Goal: Transaction & Acquisition: Subscribe to service/newsletter

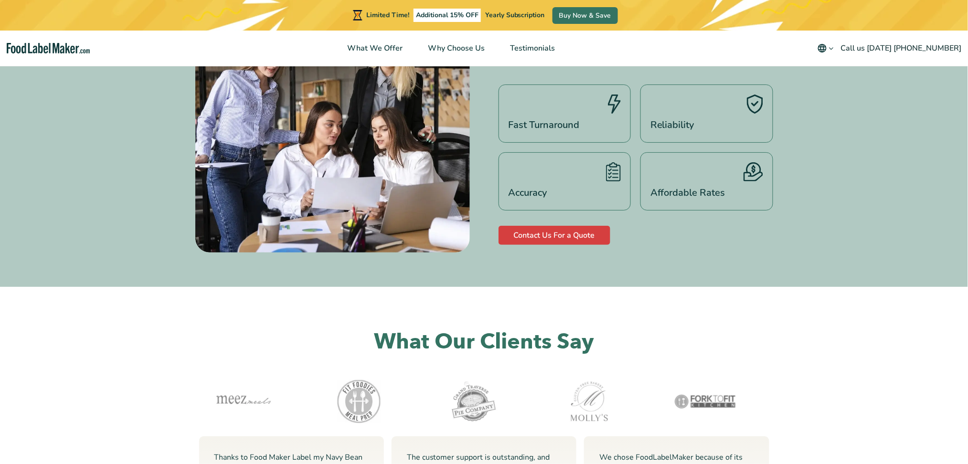
click at [937, 453] on html "Limited Time! Additional 15% OFF Yearly Subscription Buy Now & Save What We Off…" at bounding box center [484, 113] width 968 height 3148
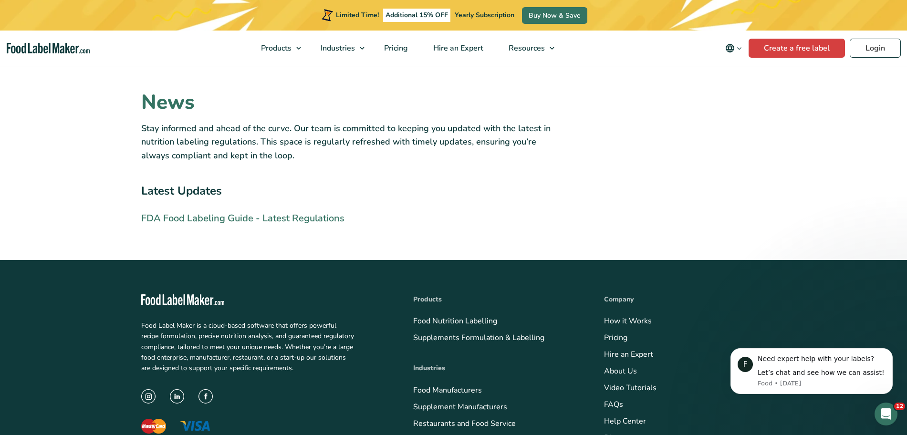
scroll to position [1909, 0]
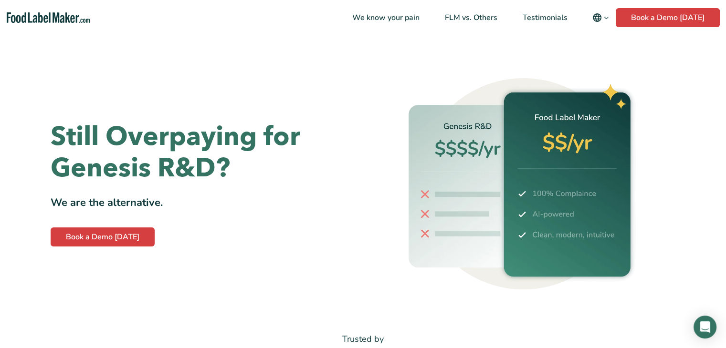
click at [71, 21] on img "Food Label Maker homepage" at bounding box center [48, 17] width 83 height 11
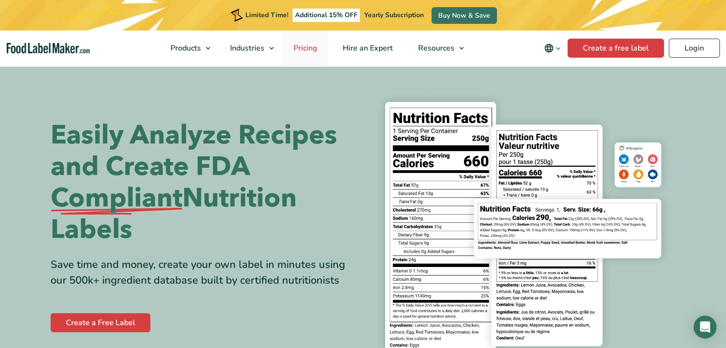
scroll to position [263, 0]
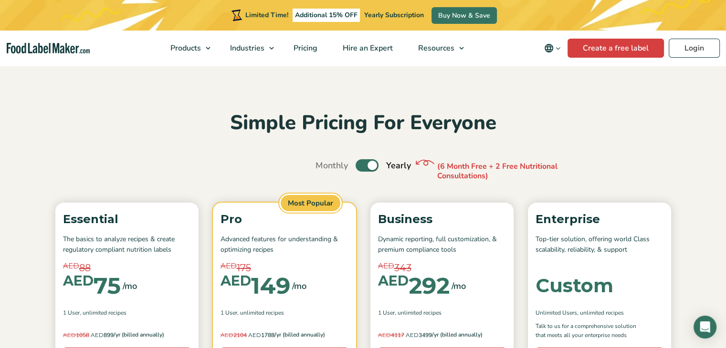
click at [358, 168] on label "Toggle" at bounding box center [367, 165] width 23 height 12
click at [324, 168] on input "Toggle" at bounding box center [320, 166] width 6 height 6
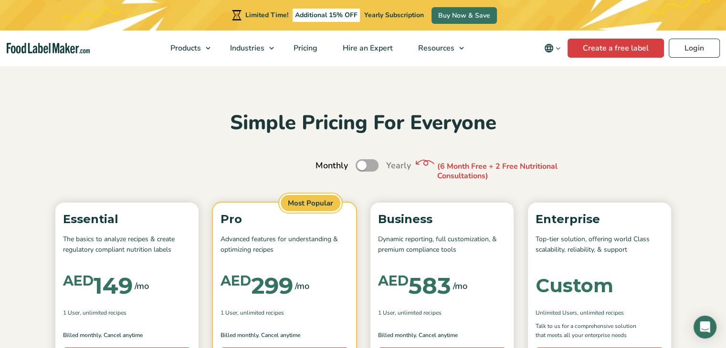
click at [367, 168] on label "Toggle" at bounding box center [367, 165] width 23 height 12
click at [324, 168] on input "Toggle" at bounding box center [320, 166] width 6 height 6
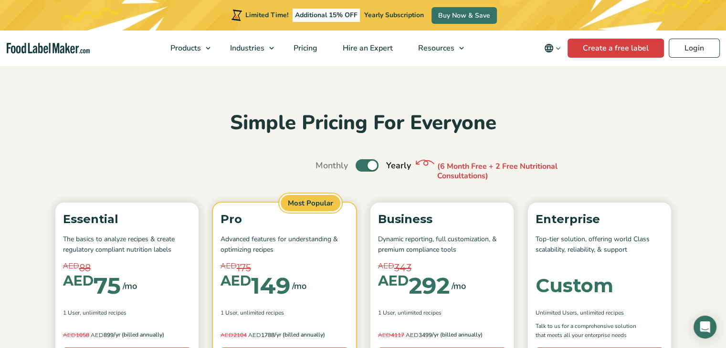
click at [358, 168] on label "Toggle" at bounding box center [367, 165] width 23 height 12
click at [324, 168] on input "Toggle" at bounding box center [320, 166] width 6 height 6
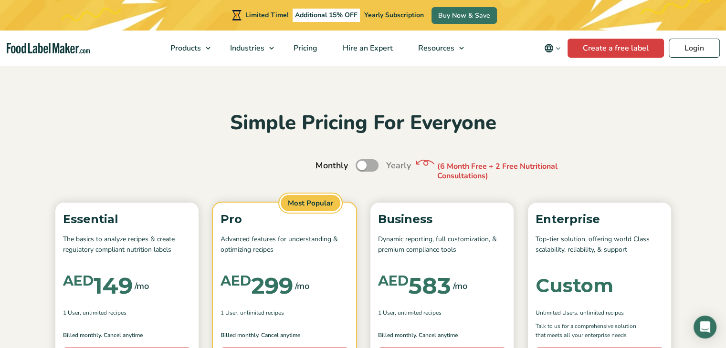
click at [366, 168] on label "Toggle" at bounding box center [367, 165] width 23 height 12
click at [324, 168] on input "Toggle" at bounding box center [320, 166] width 6 height 6
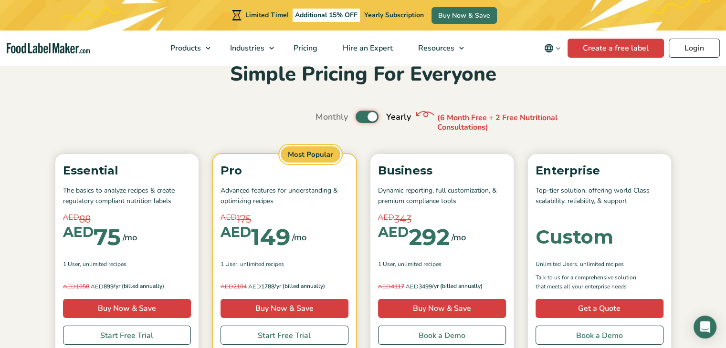
scroll to position [48, 0]
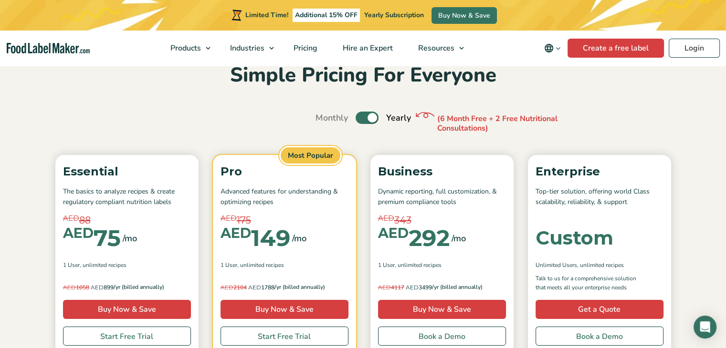
click at [361, 119] on label "Toggle" at bounding box center [367, 118] width 23 height 12
click at [324, 119] on input "Toggle" at bounding box center [320, 118] width 6 height 6
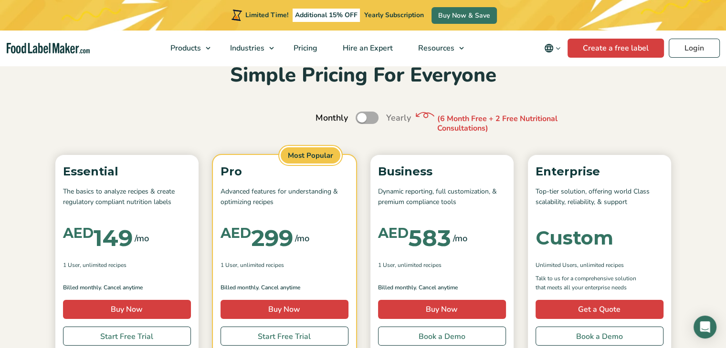
click at [374, 119] on label "Toggle" at bounding box center [367, 118] width 23 height 12
click at [324, 119] on input "Toggle" at bounding box center [320, 118] width 6 height 6
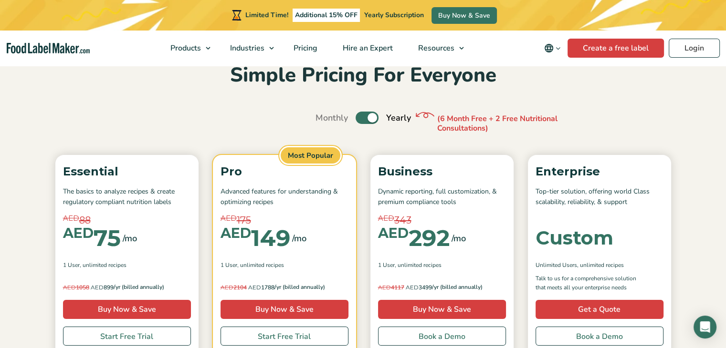
click at [367, 119] on label "Toggle" at bounding box center [367, 118] width 23 height 12
click at [324, 119] on input "Toggle" at bounding box center [320, 118] width 6 height 6
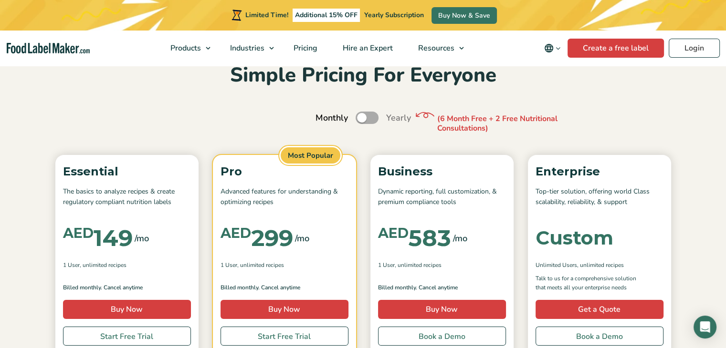
click at [376, 119] on label "Toggle" at bounding box center [367, 118] width 23 height 12
click at [324, 119] on input "Toggle" at bounding box center [320, 118] width 6 height 6
checkbox input "true"
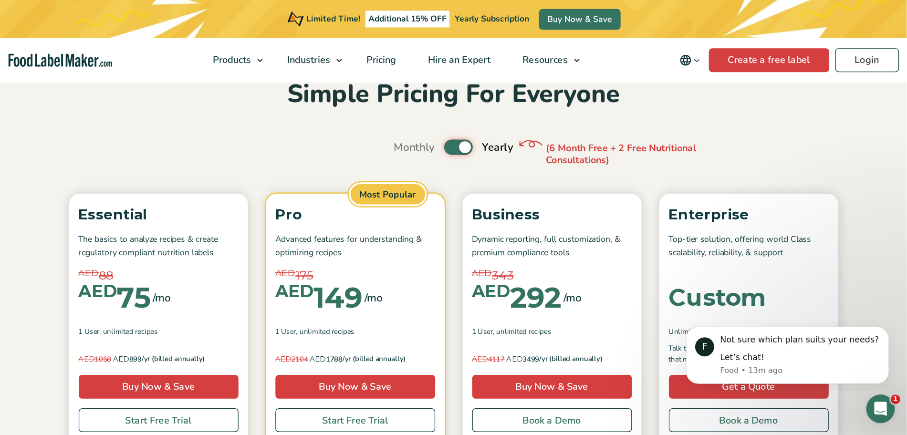
scroll to position [0, 0]
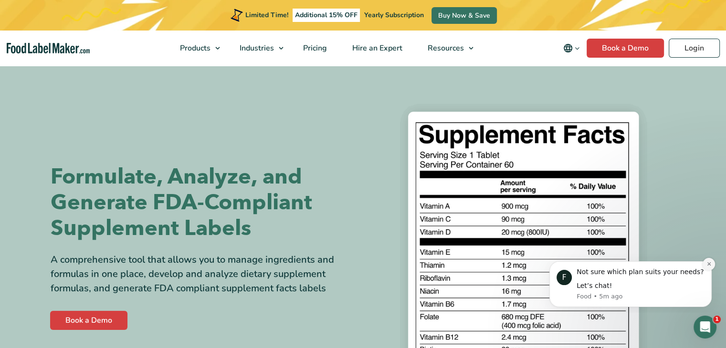
click at [713, 265] on button "Dismiss notification" at bounding box center [709, 264] width 12 height 12
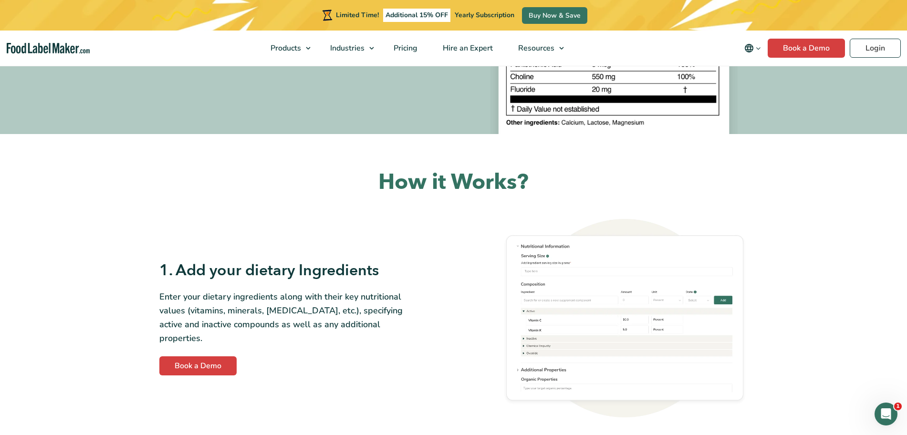
scroll to position [119, 0]
